Goal: Task Accomplishment & Management: Manage account settings

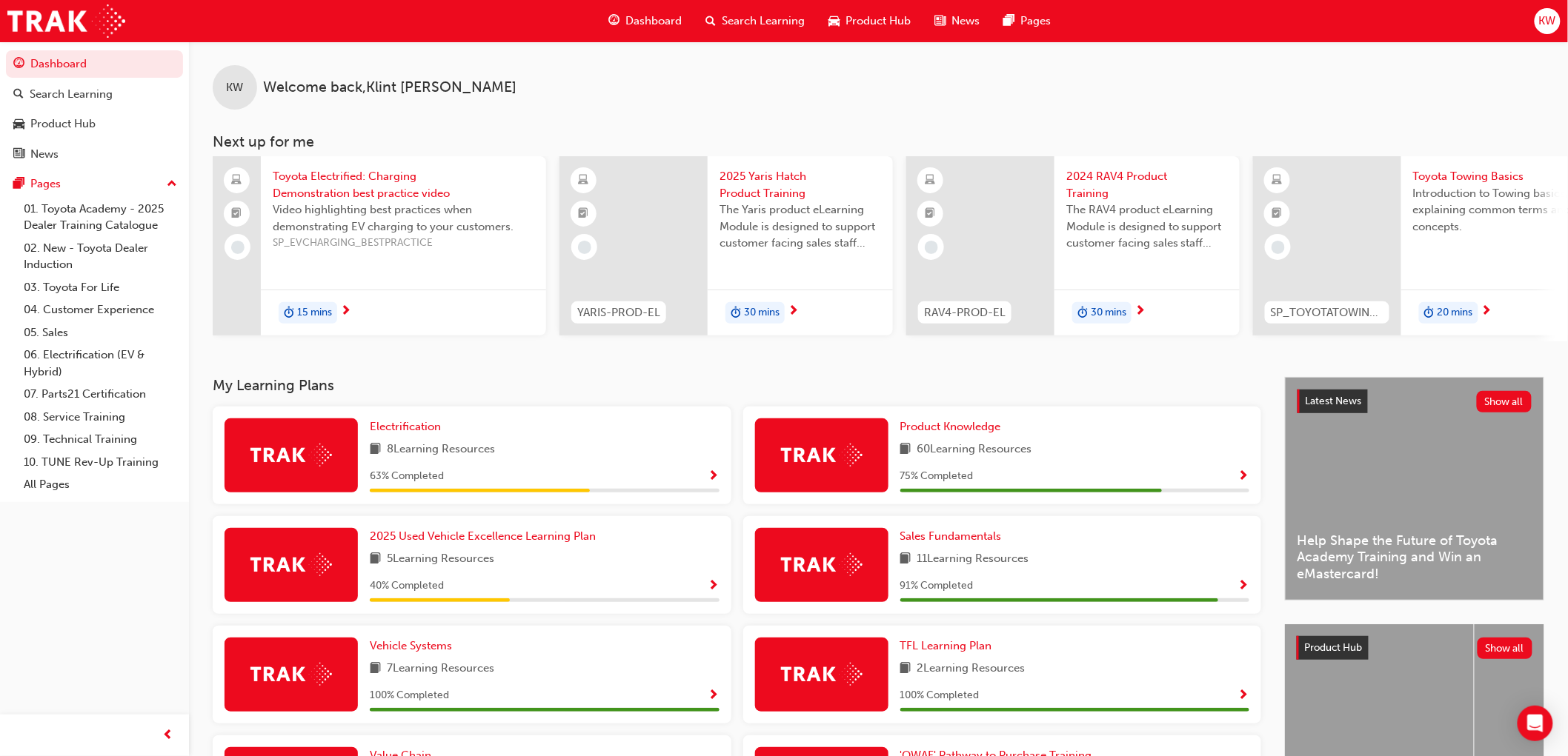
click at [1540, 27] on span "KW" at bounding box center [1548, 22] width 17 height 17
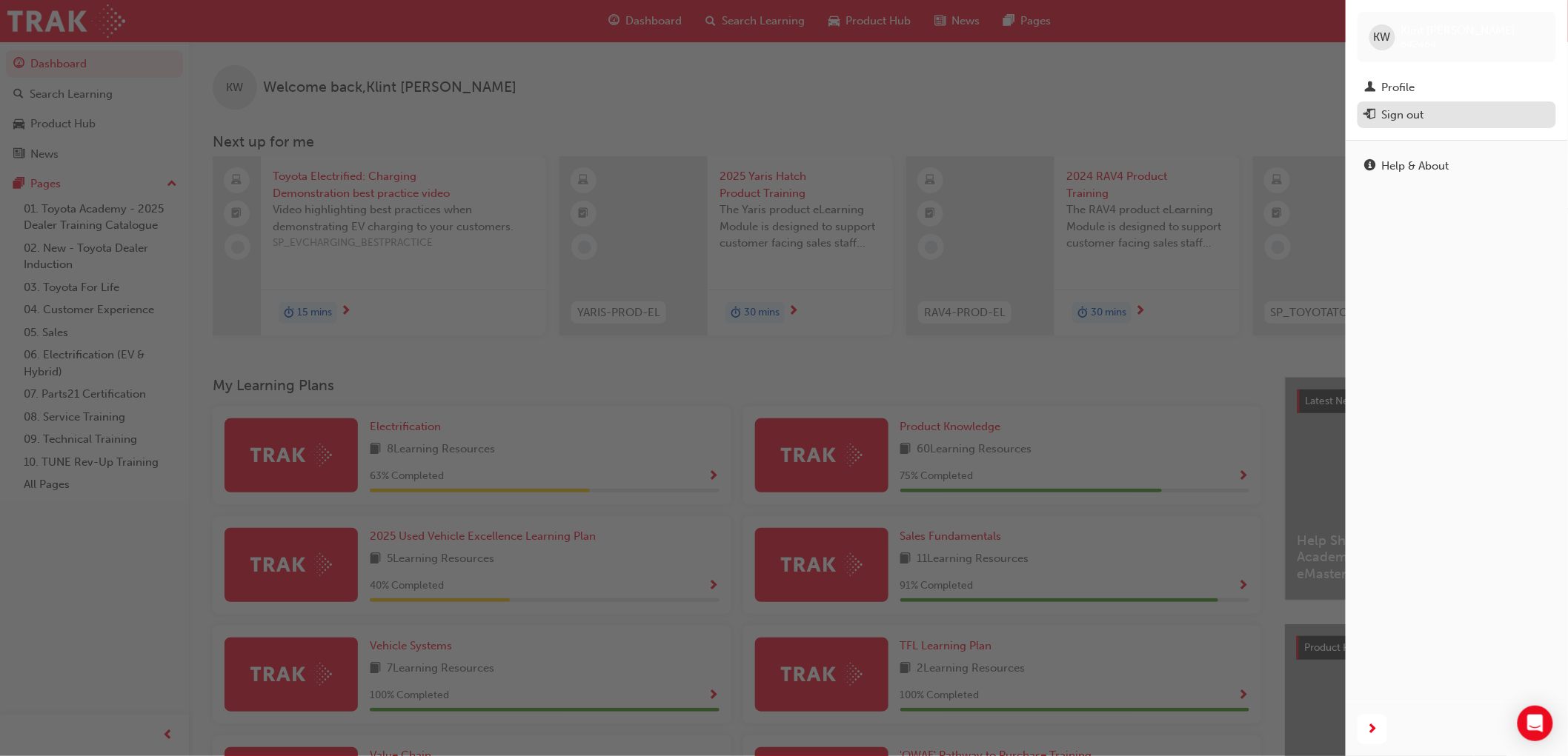
click at [1418, 111] on div "Sign out" at bounding box center [1403, 115] width 42 height 17
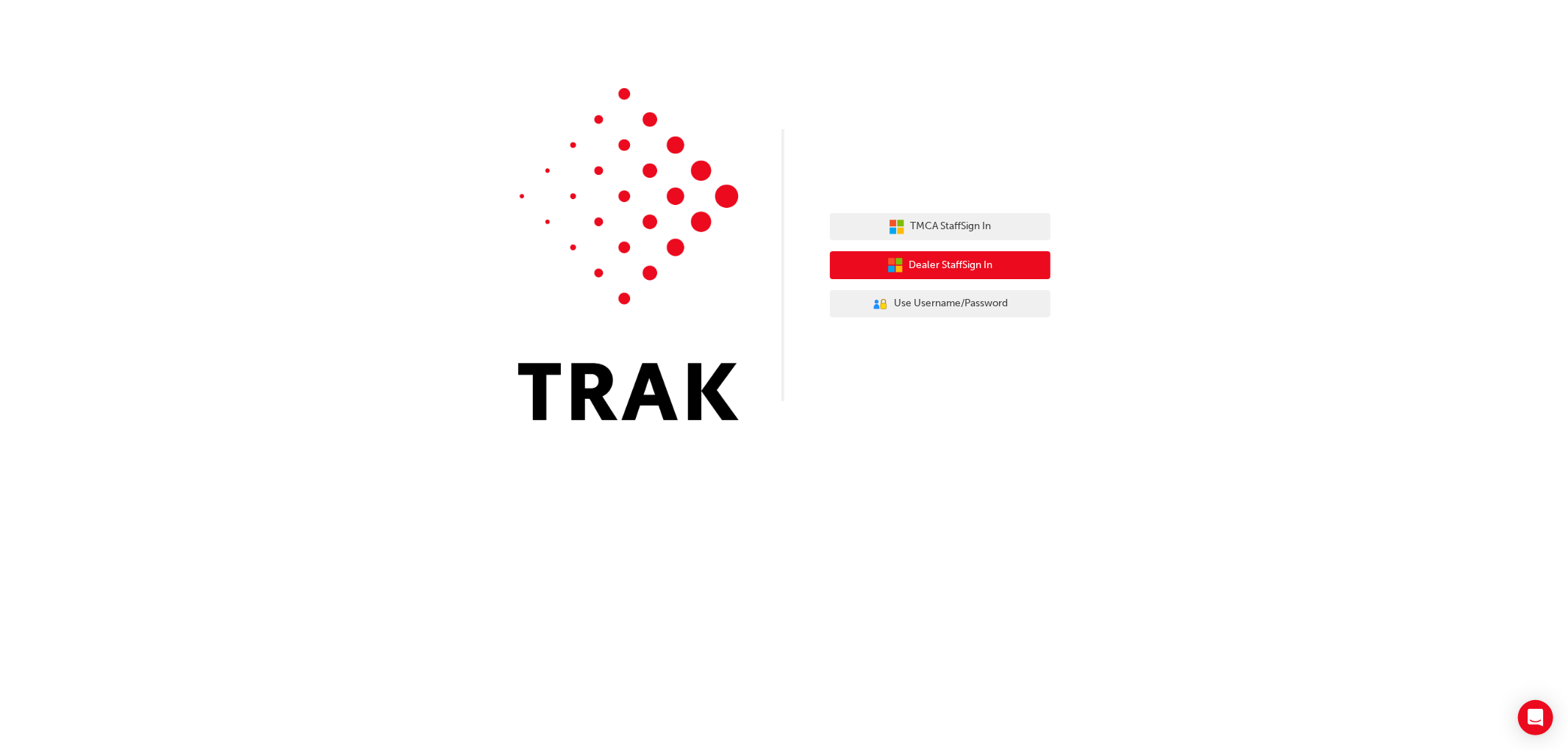
click at [1002, 253] on button "Dealer Staff Sign In" at bounding box center [940, 265] width 220 height 28
